Goal: Find specific page/section: Find specific page/section

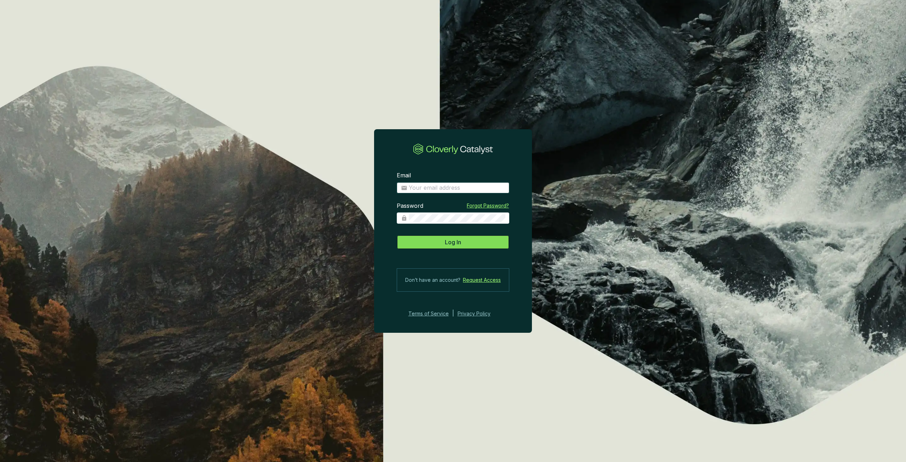
type input "[PERSON_NAME][EMAIL_ADDRESS][PERSON_NAME][DOMAIN_NAME]"
click at [447, 243] on span "Log In" at bounding box center [453, 242] width 16 height 8
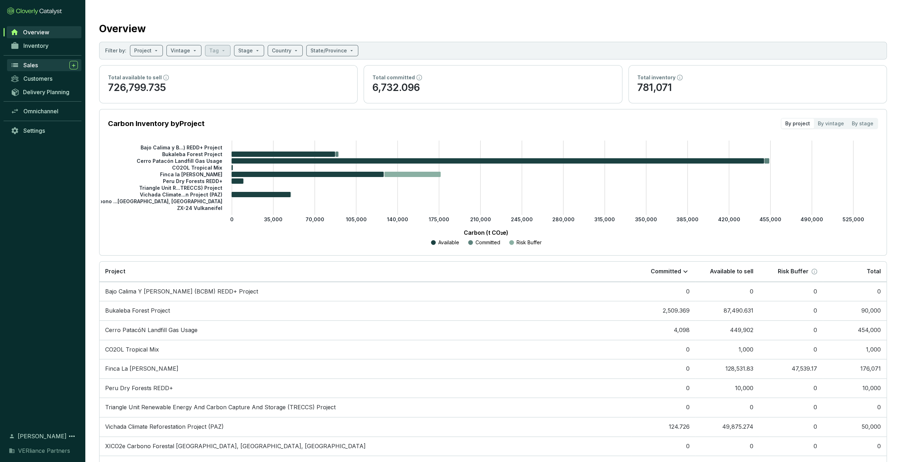
click at [50, 60] on link "Sales" at bounding box center [44, 65] width 74 height 12
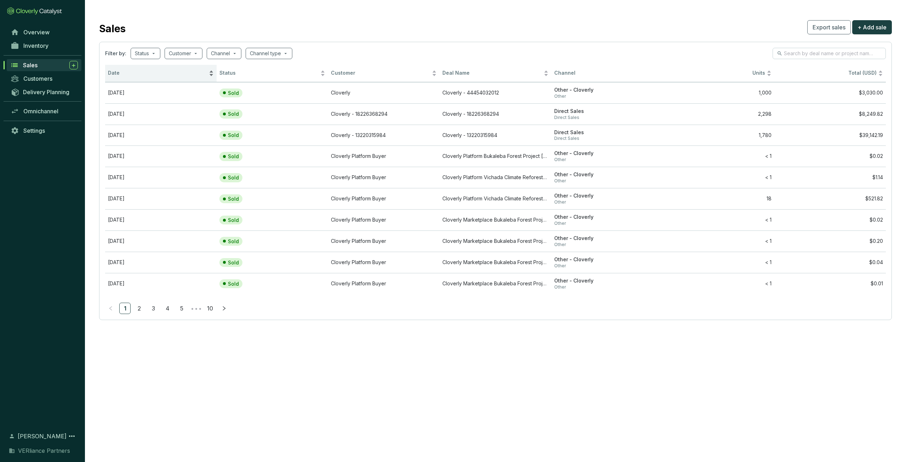
click at [126, 69] on div "Date" at bounding box center [161, 73] width 106 height 8
click at [127, 69] on div "Date" at bounding box center [161, 73] width 106 height 8
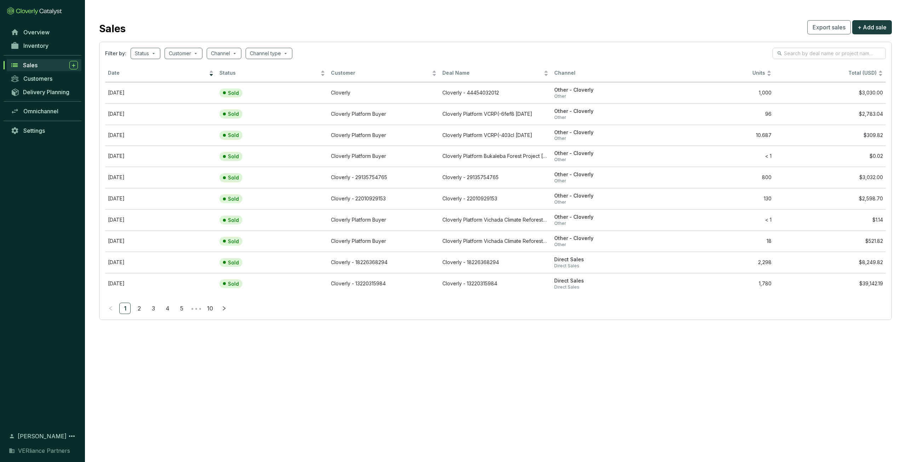
click at [50, 64] on div "Sales" at bounding box center [50, 65] width 55 height 8
click at [48, 48] on span "Inventory" at bounding box center [35, 45] width 25 height 7
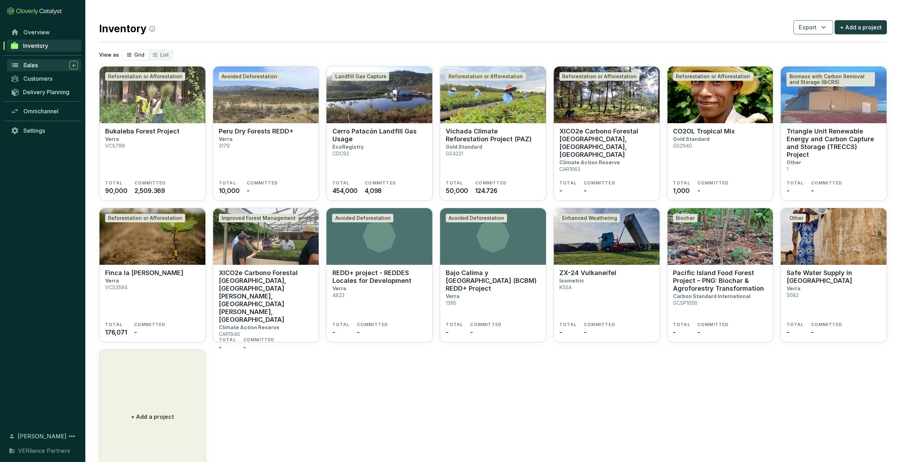
click at [43, 63] on div "Sales" at bounding box center [50, 65] width 55 height 8
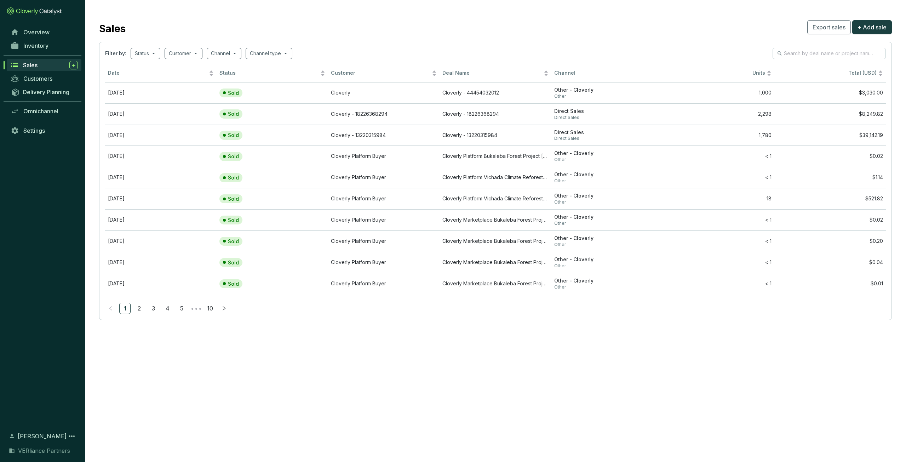
click at [29, 68] on div "Sales" at bounding box center [50, 65] width 55 height 8
click at [45, 67] on div "Sales" at bounding box center [50, 65] width 55 height 8
click at [42, 65] on div "Sales" at bounding box center [50, 65] width 55 height 8
click at [49, 67] on div "Sales" at bounding box center [50, 65] width 55 height 8
click at [147, 75] on span "Date" at bounding box center [157, 73] width 99 height 7
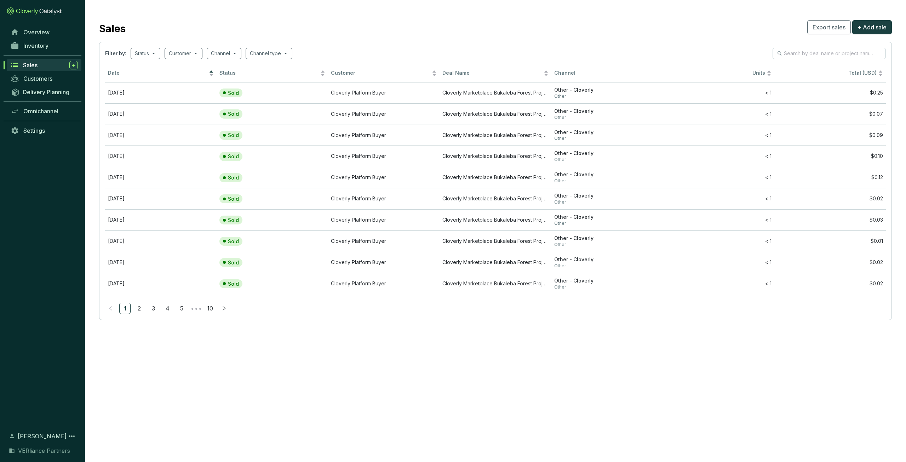
click at [147, 75] on span "Date" at bounding box center [157, 73] width 99 height 7
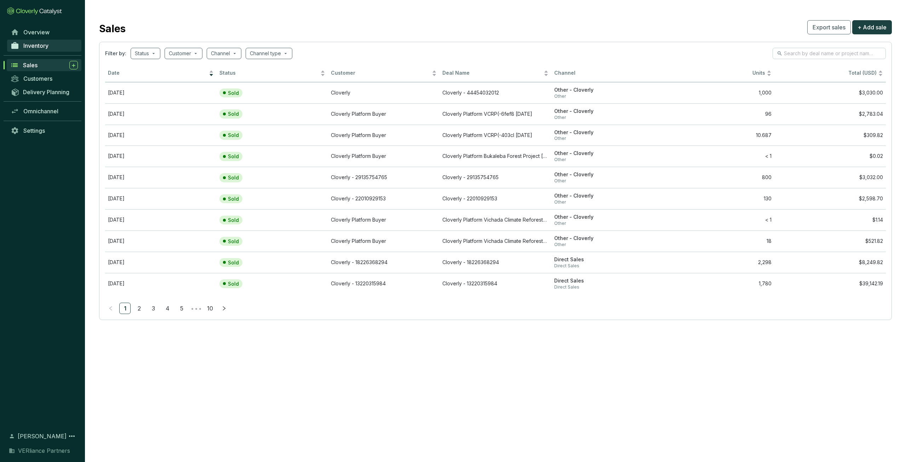
click at [24, 42] on link "Inventory" at bounding box center [44, 46] width 74 height 12
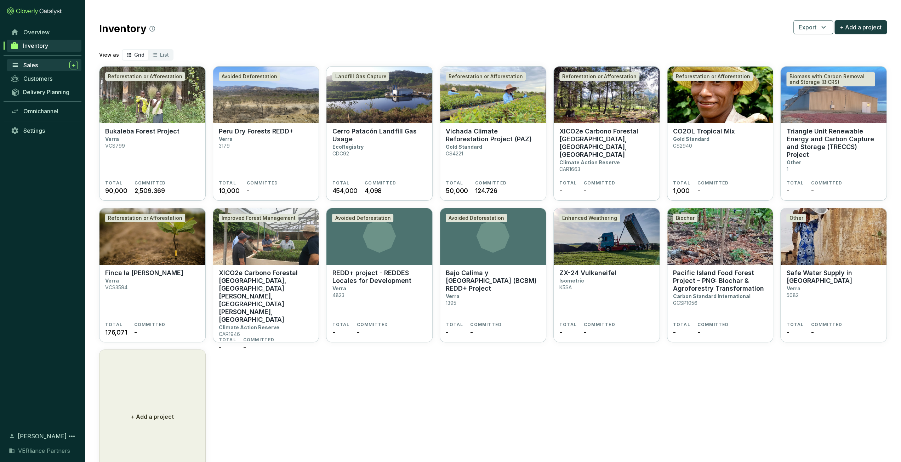
click at [46, 64] on div "Sales" at bounding box center [50, 65] width 55 height 8
